Goal: Check status

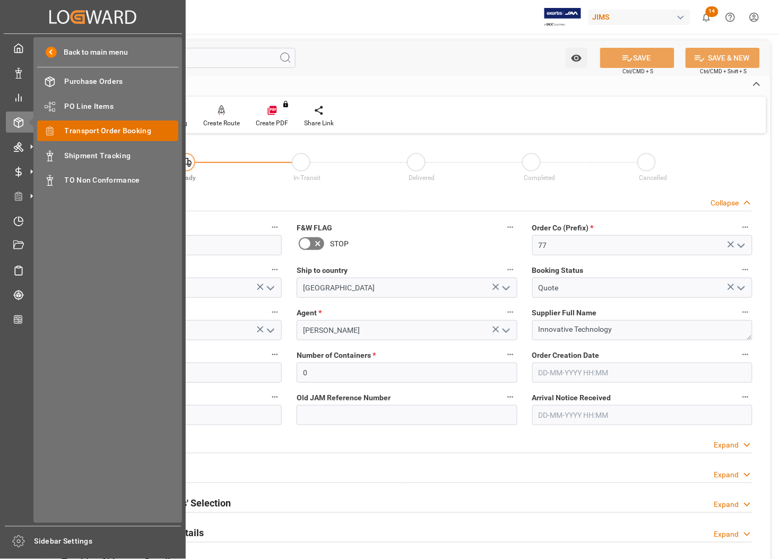
click at [79, 132] on span "Transport Order Booking" at bounding box center [122, 130] width 114 height 11
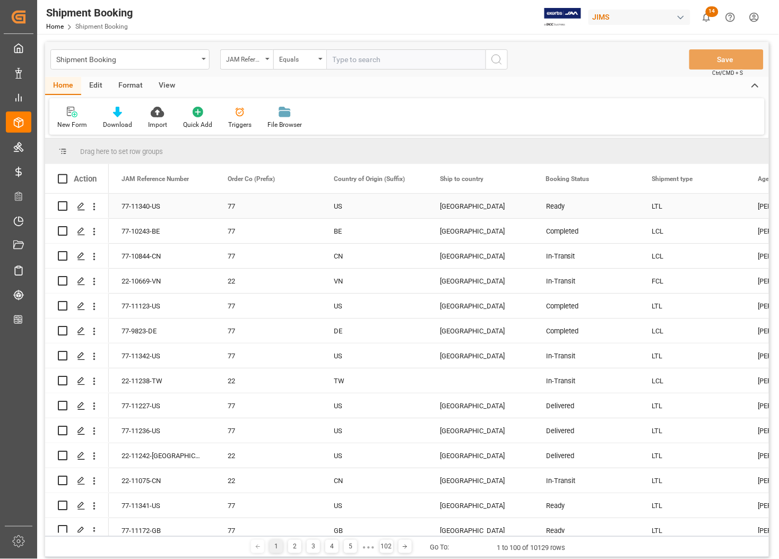
click at [505, 208] on div "[GEOGRAPHIC_DATA]" at bounding box center [480, 206] width 81 height 24
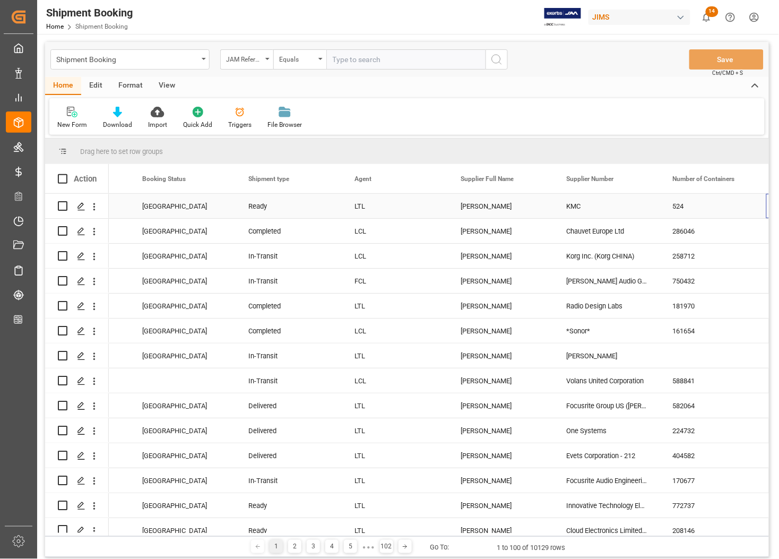
scroll to position [0, 404]
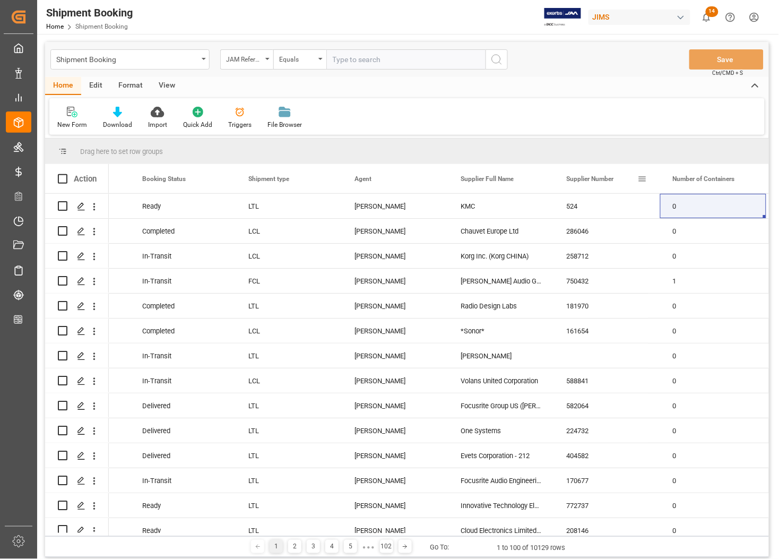
click at [641, 181] on span at bounding box center [643, 179] width 10 height 10
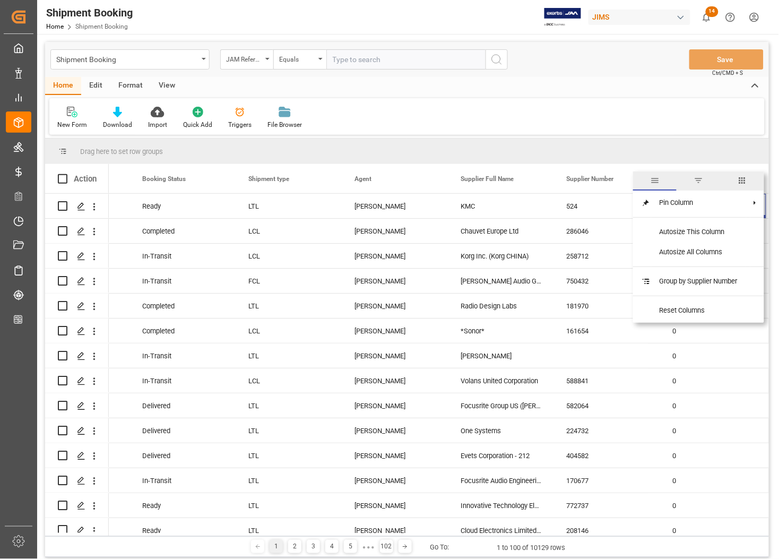
click at [701, 181] on span "filter" at bounding box center [699, 181] width 10 height 10
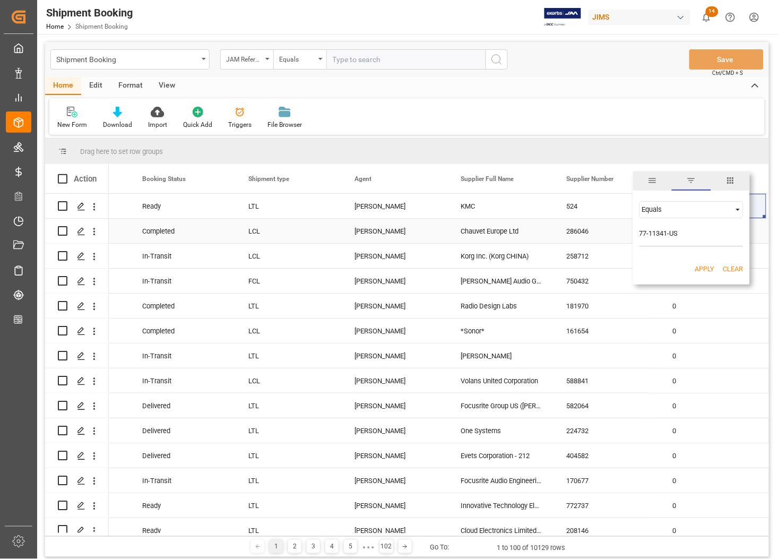
drag, startPoint x: 690, startPoint y: 238, endPoint x: 598, endPoint y: 235, distance: 92.4
click at [598, 235] on div "Drag here to set row groups Drag here to set column labels Action Country of Or…" at bounding box center [407, 338] width 724 height 398
type input "770270"
click at [701, 271] on button "Apply" at bounding box center [705, 269] width 20 height 11
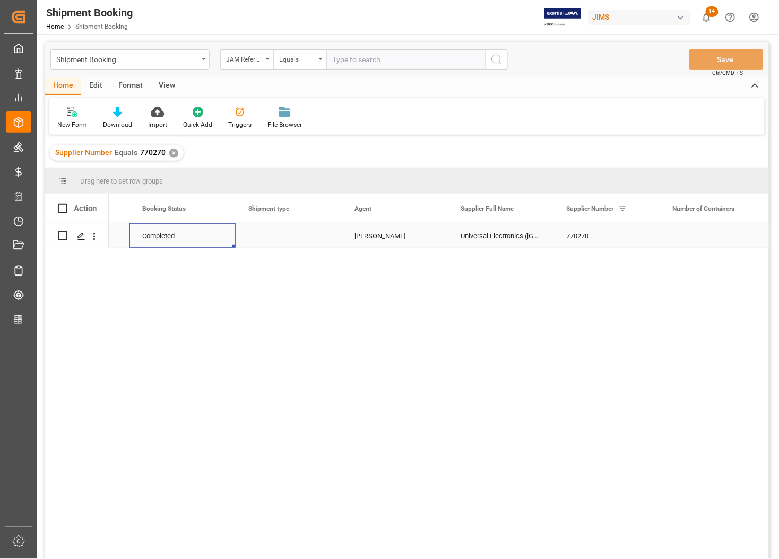
click at [186, 234] on div "Completed" at bounding box center [182, 236] width 81 height 24
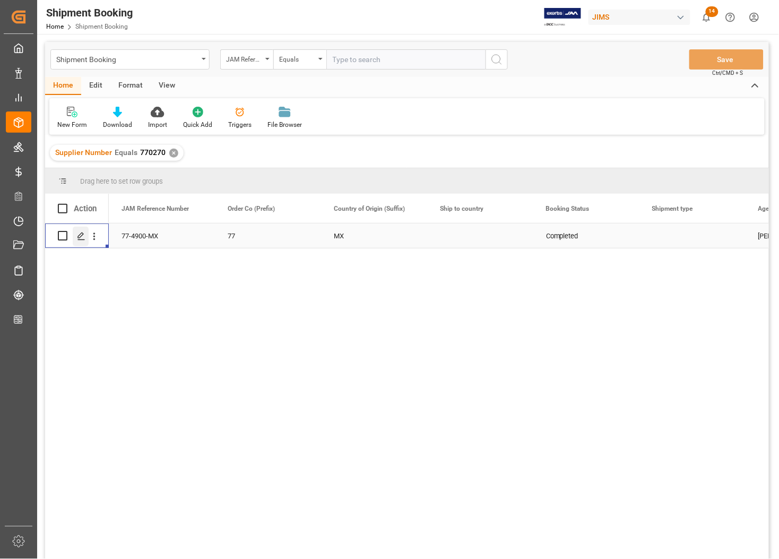
click at [83, 239] on line "Press SPACE to select this row." at bounding box center [81, 239] width 6 height 0
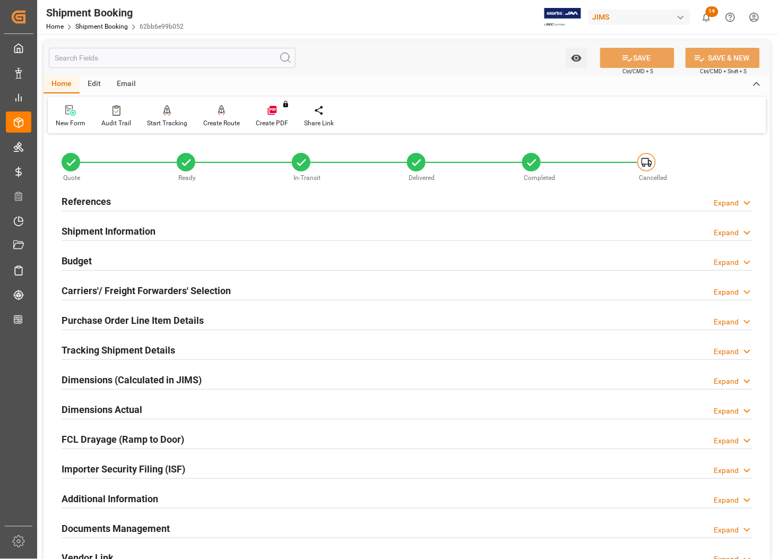
click at [70, 257] on h2 "Budget" at bounding box center [77, 261] width 30 height 14
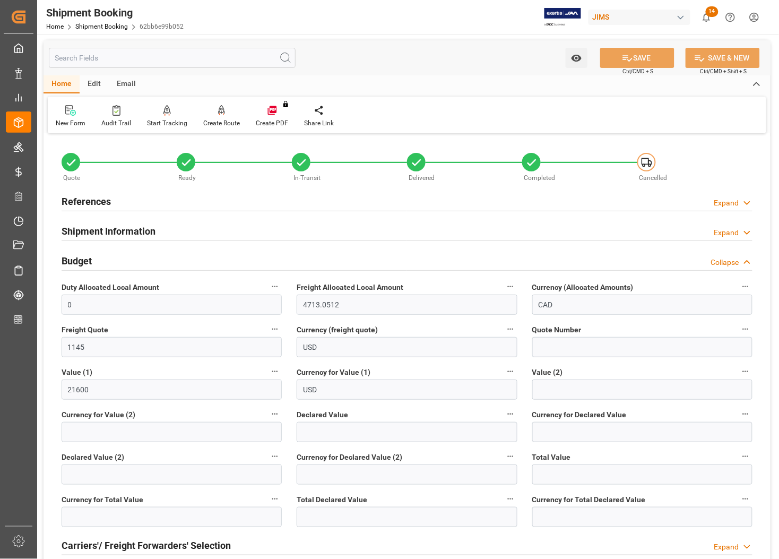
click at [70, 257] on h2 "Budget" at bounding box center [77, 261] width 30 height 14
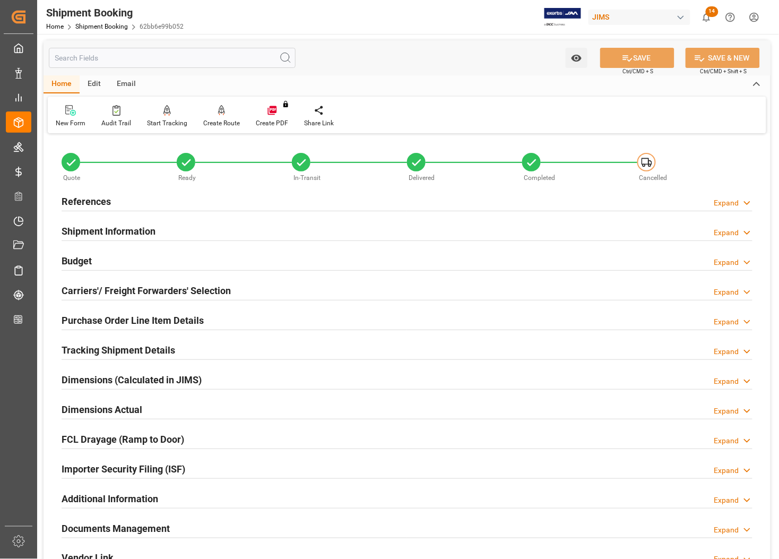
click at [98, 524] on h2 "Documents Management" at bounding box center [116, 528] width 108 height 14
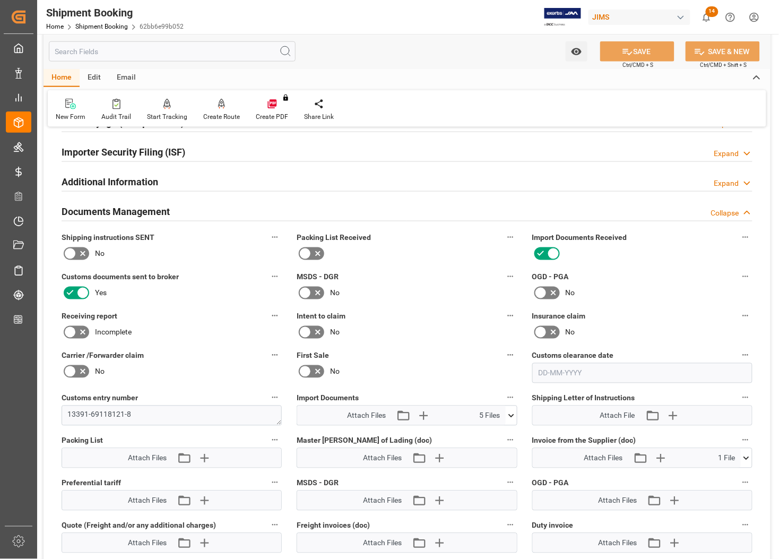
scroll to position [332, 0]
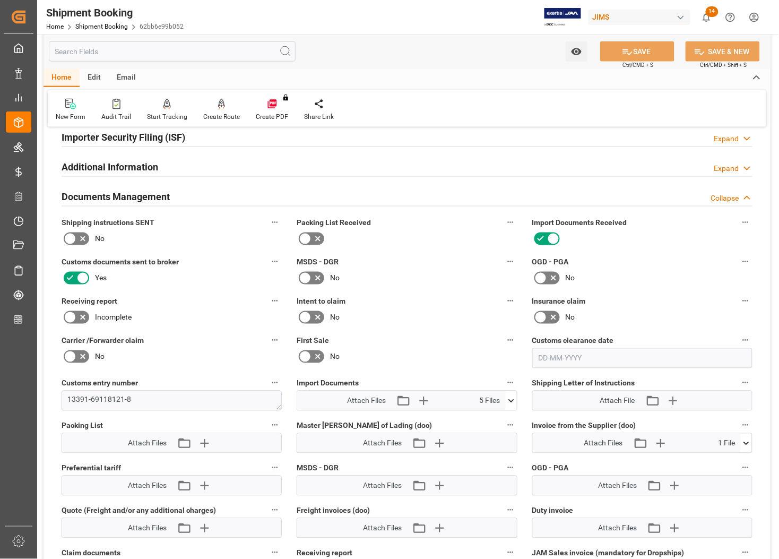
click at [511, 399] on icon at bounding box center [511, 401] width 11 height 11
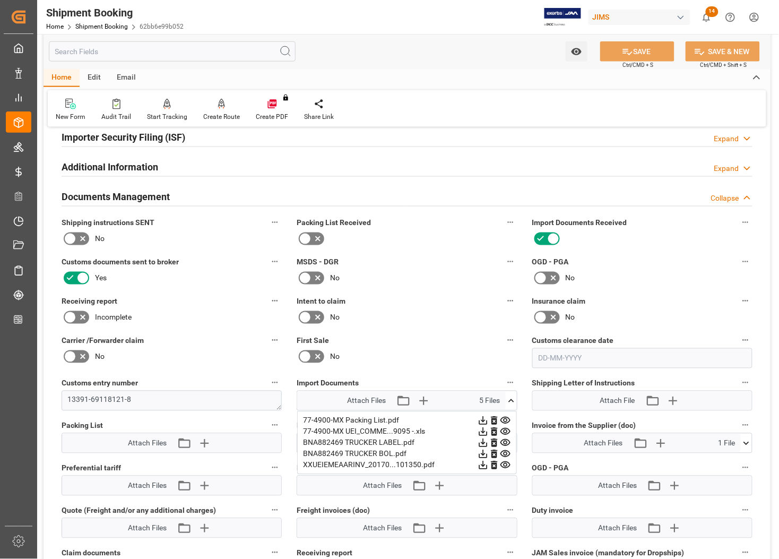
click at [745, 442] on icon at bounding box center [747, 443] width 6 height 3
click at [745, 441] on icon at bounding box center [746, 443] width 11 height 11
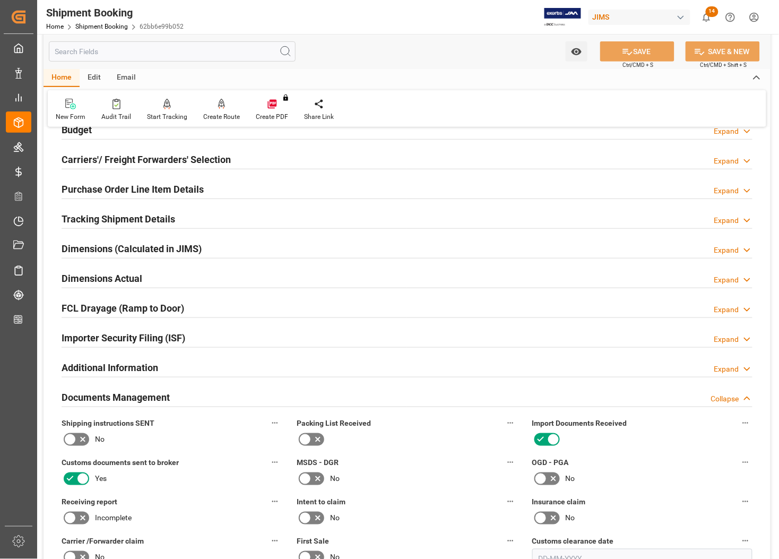
scroll to position [0, 0]
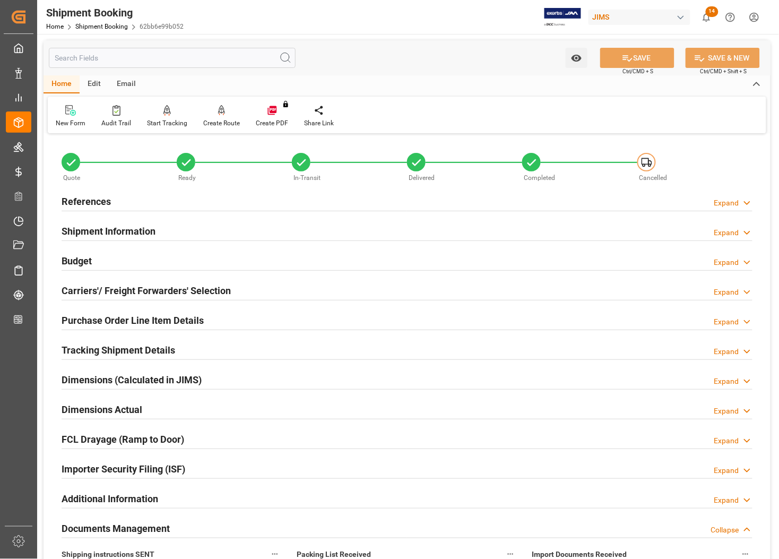
click at [88, 199] on h2 "References" at bounding box center [86, 201] width 49 height 14
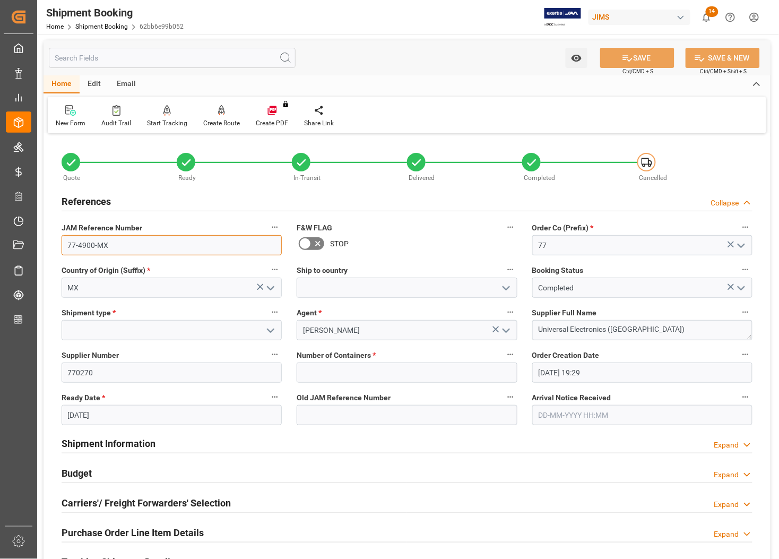
drag, startPoint x: 109, startPoint y: 246, endPoint x: 66, endPoint y: 235, distance: 43.8
click at [66, 235] on input "77-4900-MX" at bounding box center [172, 245] width 220 height 20
